Goal: Find specific page/section: Find specific page/section

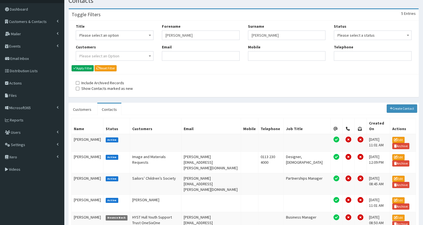
scroll to position [21, 0]
drag, startPoint x: 274, startPoint y: 35, endPoint x: 221, endPoint y: 35, distance: 52.5
click at [221, 35] on div "Title Please select an option Mr Mrs Ms Miss Dr MP QC MBE MEP CBE" at bounding box center [244, 43] width 344 height 41
type input "[PERSON_NAME]"
drag, startPoint x: 210, startPoint y: 34, endPoint x: 89, endPoint y: 6, distance: 124.1
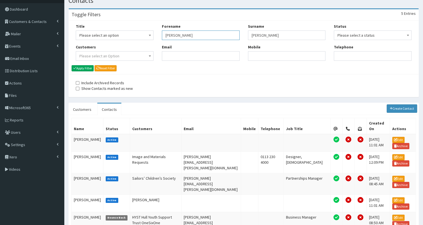
click at [89, 6] on section "Toggle Filters 5 Entries Title Please select an option Mr Mrs Ms Miss Dr MP QC …" at bounding box center [243, 130] width 358 height 253
click at [72, 65] on button "Apply Filter" at bounding box center [83, 68] width 22 height 6
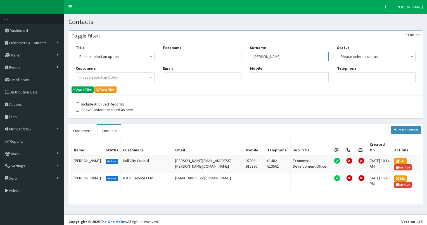
drag, startPoint x: 269, startPoint y: 55, endPoint x: 222, endPoint y: 54, distance: 46.9
click at [222, 54] on div "Title Please select an option Mr Mrs Ms Miss Dr MP QC MBE MEP CBE" at bounding box center [246, 65] width 348 height 41
click at [45, 39] on link "Customers & Contacts" at bounding box center [32, 43] width 64 height 12
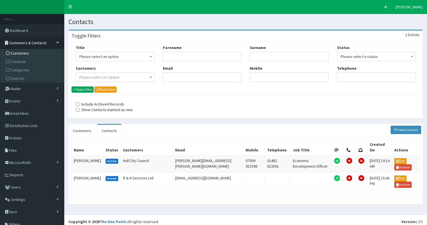
click at [28, 54] on span "Customers" at bounding box center [20, 53] width 18 height 5
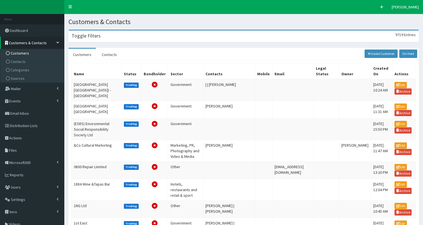
click at [203, 36] on div "Toggle Filters 9719 Entries" at bounding box center [244, 35] width 350 height 11
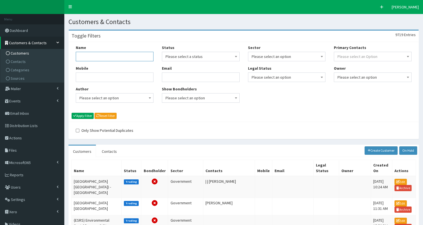
click at [126, 54] on input "Name" at bounding box center [115, 56] width 78 height 9
type input "GI Media"
click at [72, 113] on button "Apply Filter" at bounding box center [83, 116] width 22 height 6
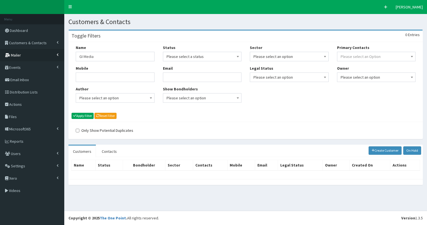
click at [27, 55] on link "Mailer" at bounding box center [32, 55] width 64 height 12
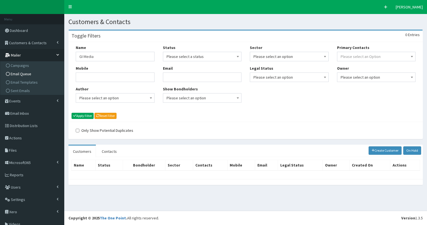
click at [28, 71] on span "Email Queue" at bounding box center [21, 73] width 21 height 5
click at [38, 43] on span "Customers & Contacts" at bounding box center [28, 42] width 38 height 5
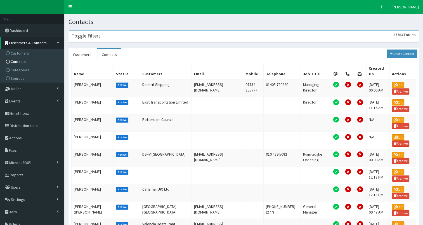
click at [184, 33] on div "Toggle Filters 37784 Entries" at bounding box center [244, 35] width 350 height 11
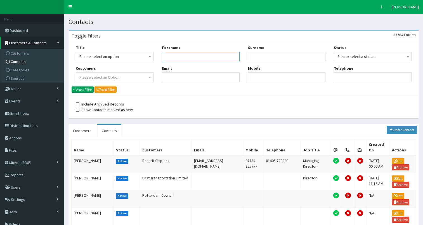
click at [176, 56] on input "Forename" at bounding box center [201, 56] width 78 height 9
type input "[PERSON_NAME]"
type input "stin"
click at [72, 86] on button "Apply Filter" at bounding box center [83, 89] width 22 height 6
